Goal: Find specific page/section

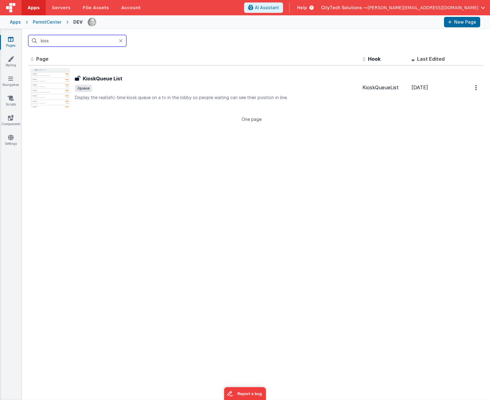
type input "kios"
